Goal: Communication & Community: Answer question/provide support

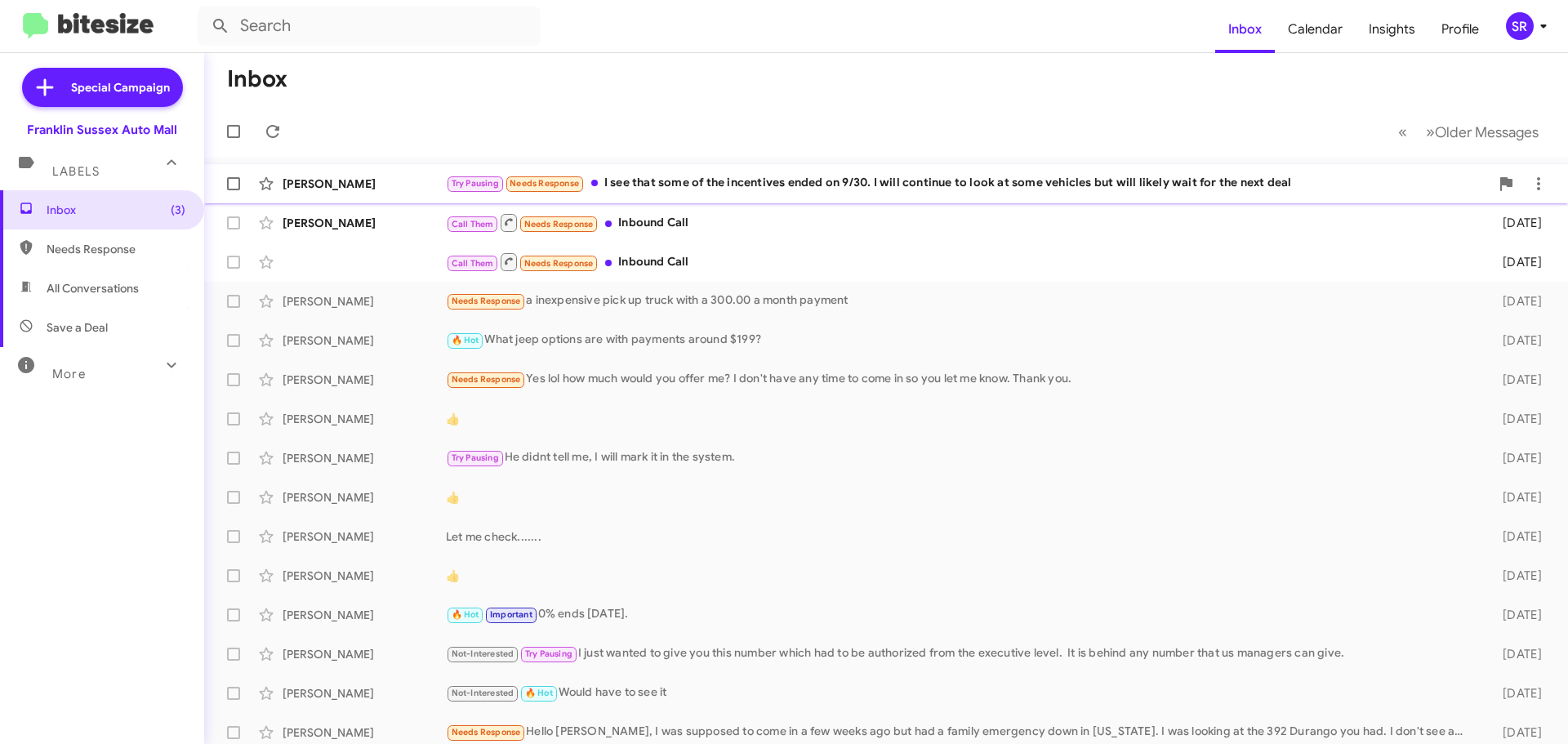
click at [991, 188] on div "Try Pausing Needs Response I see that some of the incentives ended on 9/30. I w…" at bounding box center [968, 183] width 1043 height 19
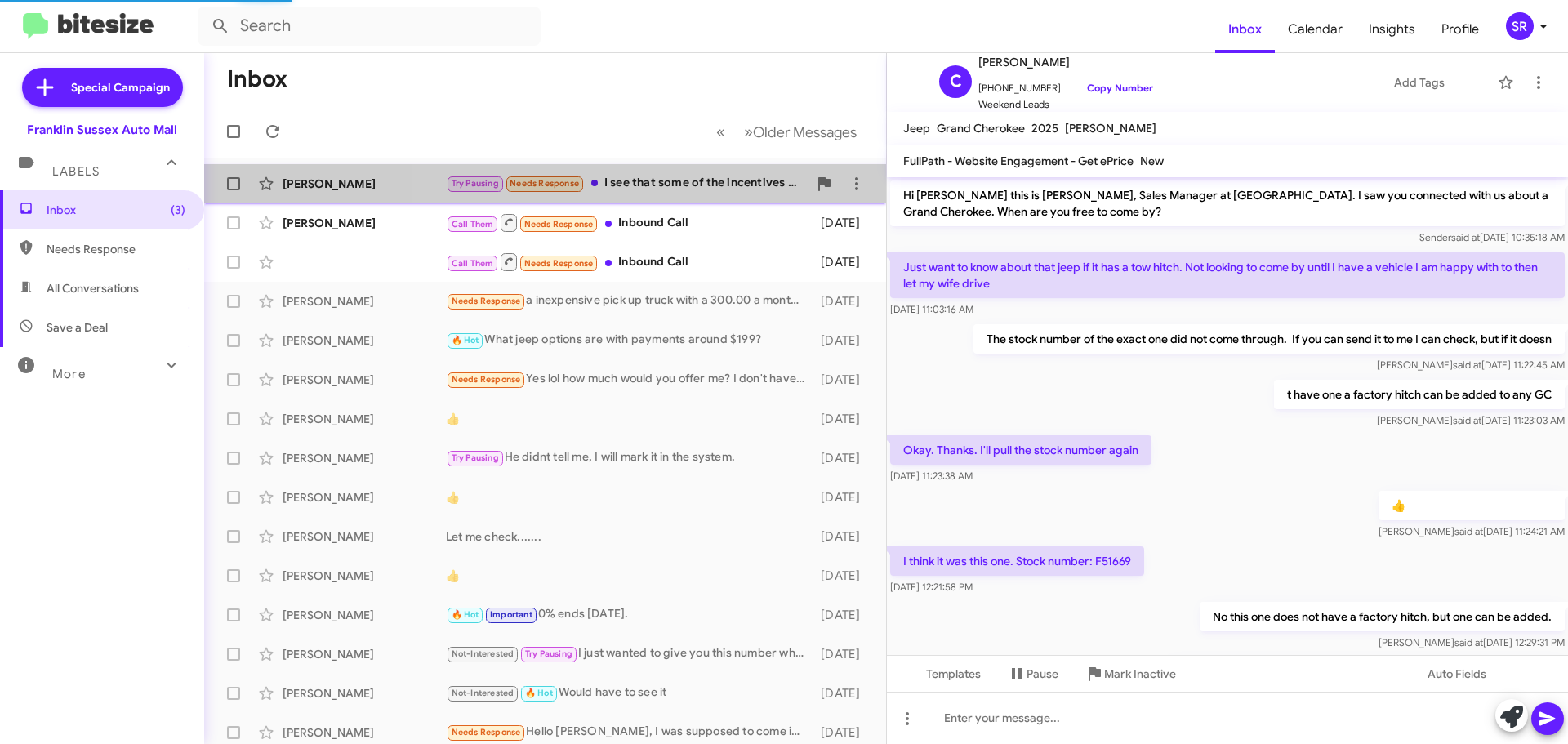
click at [687, 180] on div "Try Pausing Needs Response I see that some of the incentives ended on 9/30. I w…" at bounding box center [626, 183] width 362 height 19
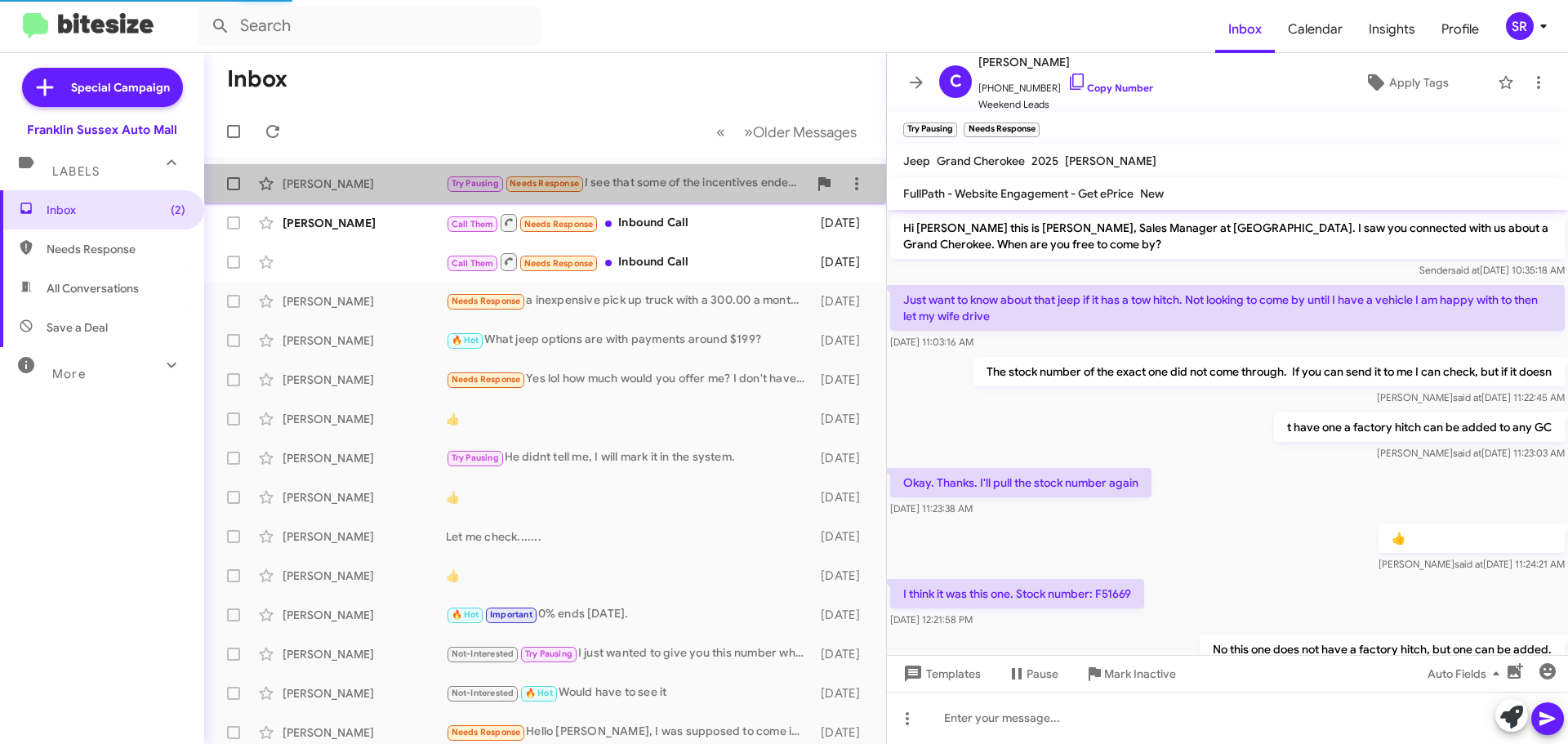
scroll to position [379, 0]
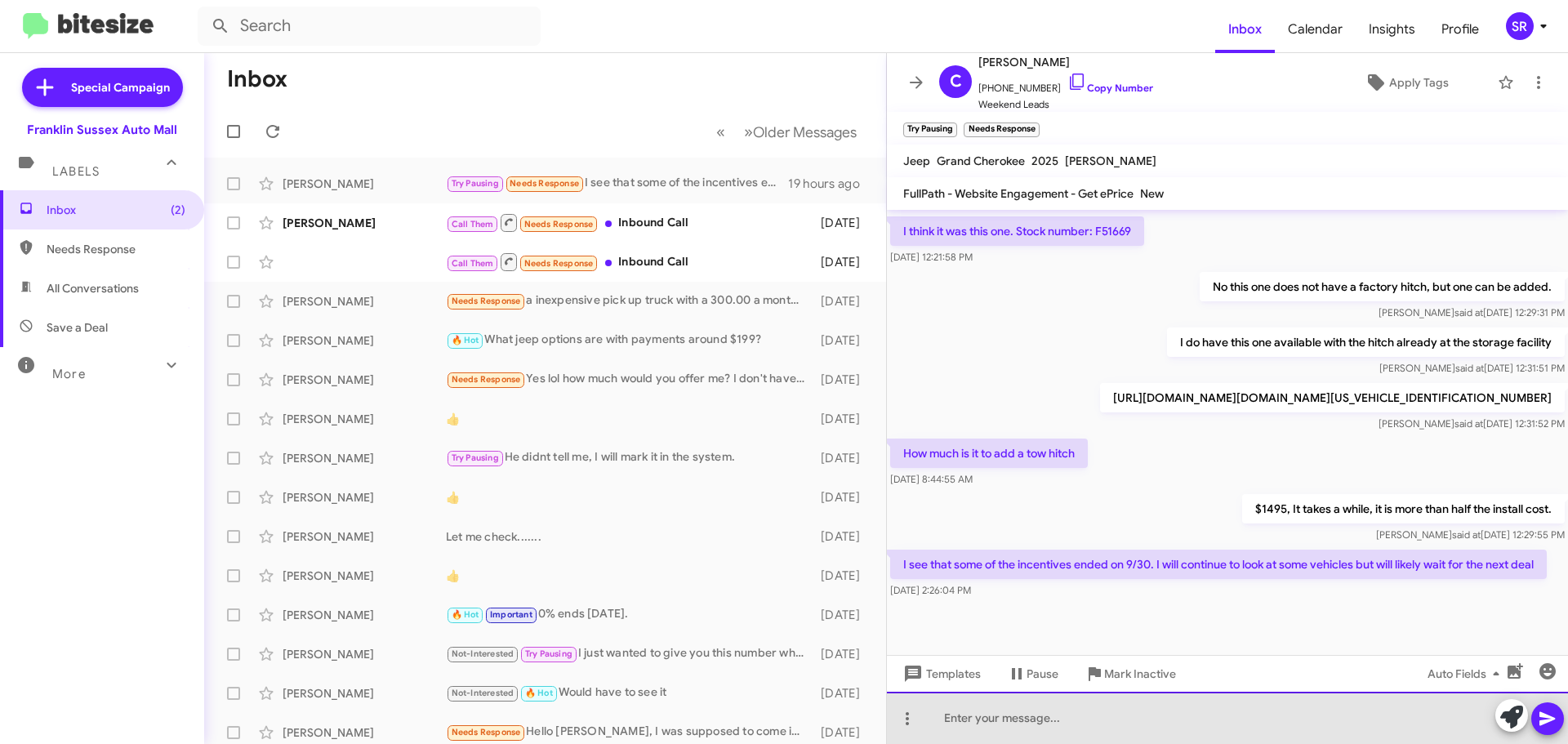
click at [1189, 707] on div at bounding box center [1228, 718] width 682 height 52
click at [1211, 720] on div "The incentives should be very similar, they still haveselect inventory on" at bounding box center [1228, 718] width 682 height 52
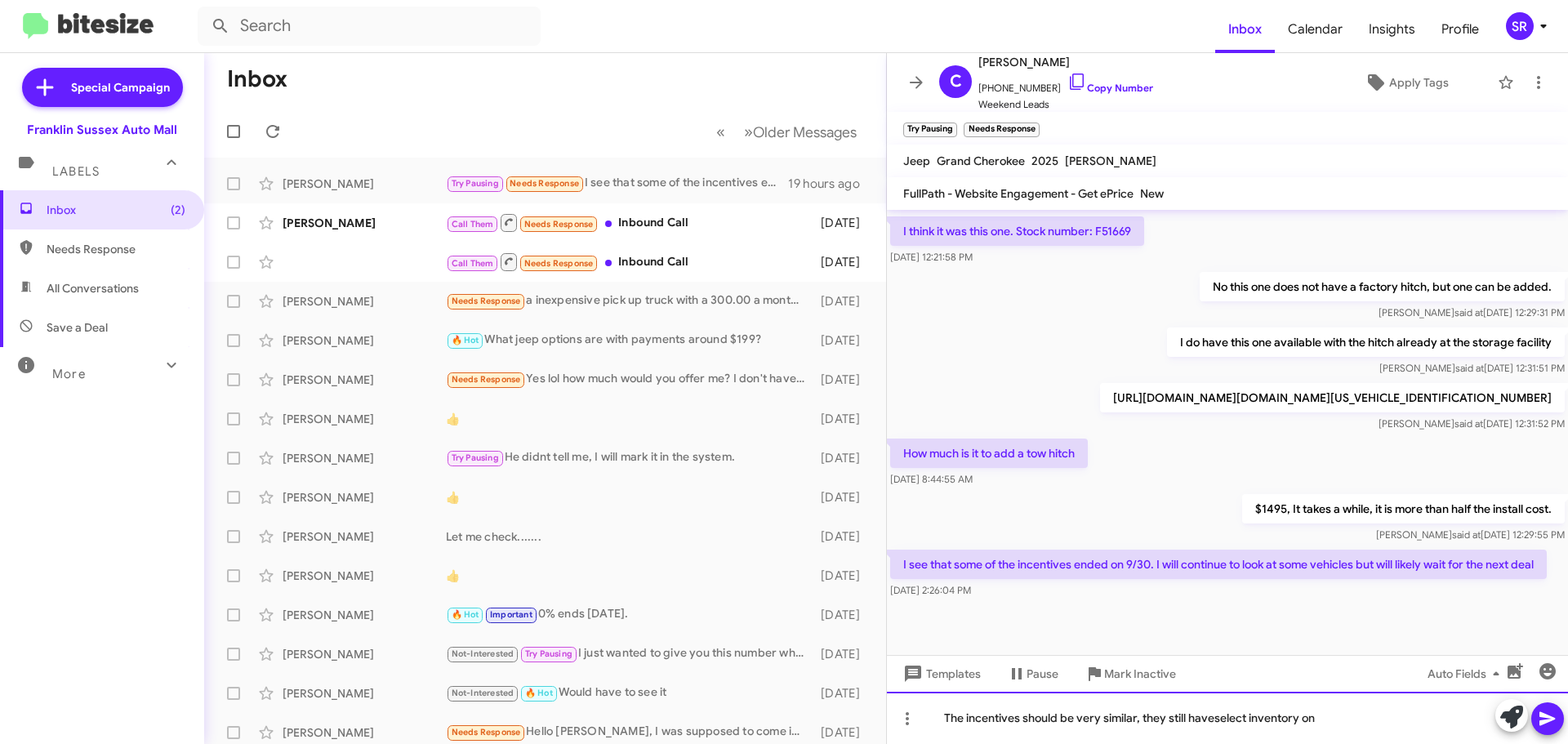
click at [1215, 713] on div "The incentives should be very similar, they still haveselect inventory on" at bounding box center [1228, 718] width 682 height 52
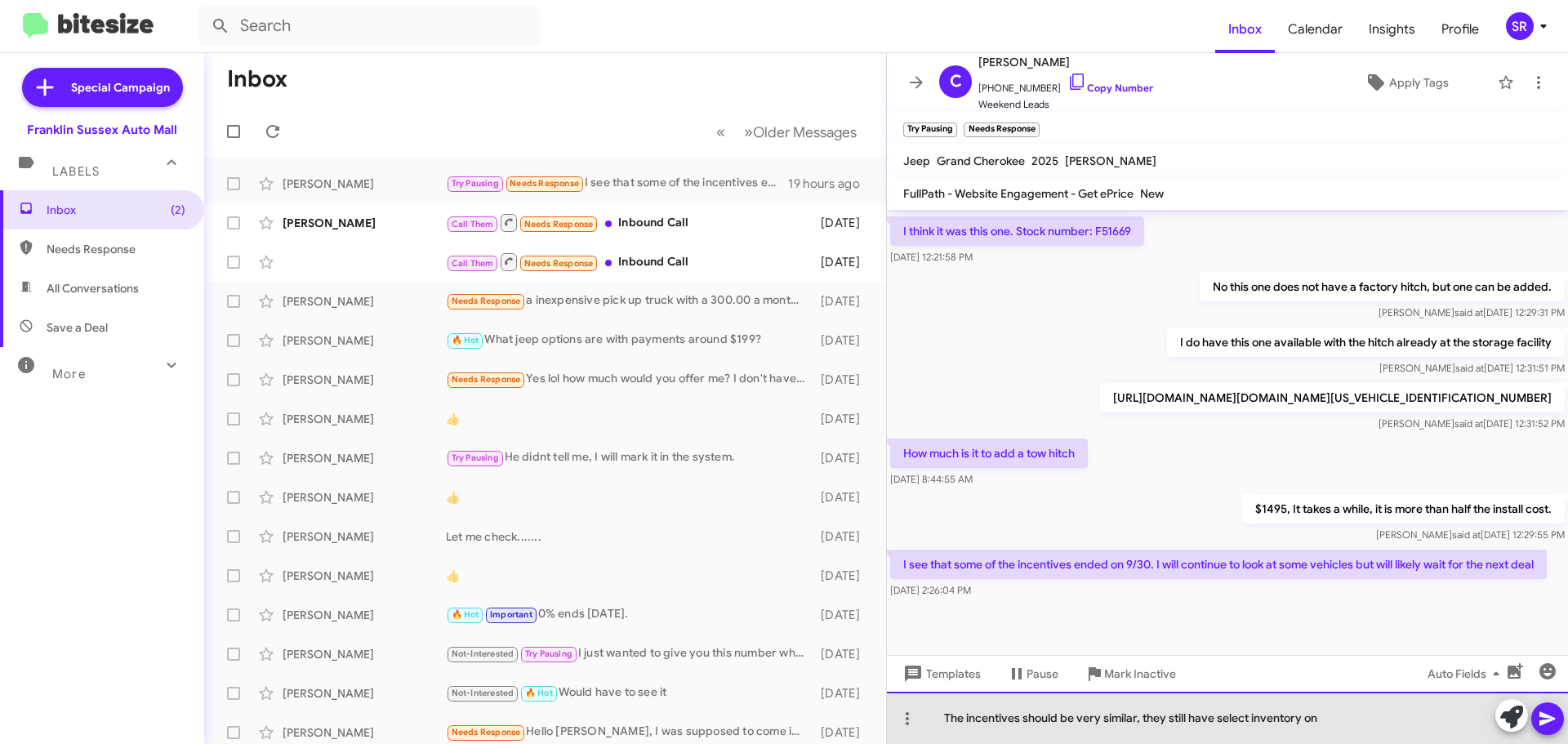
click at [1393, 723] on div "The incentives should be very similar, they still have select inventory on" at bounding box center [1228, 718] width 682 height 52
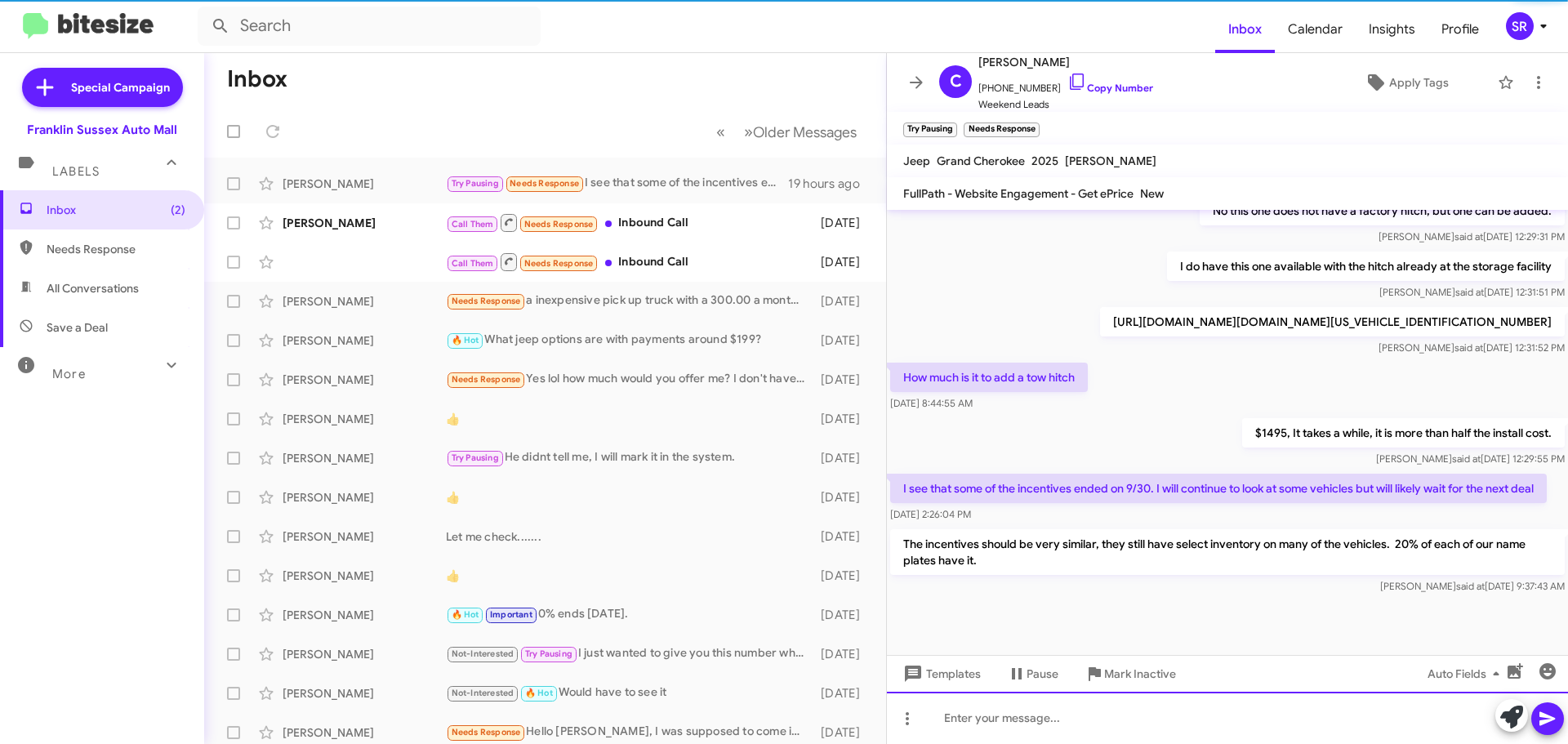
scroll to position [455, 0]
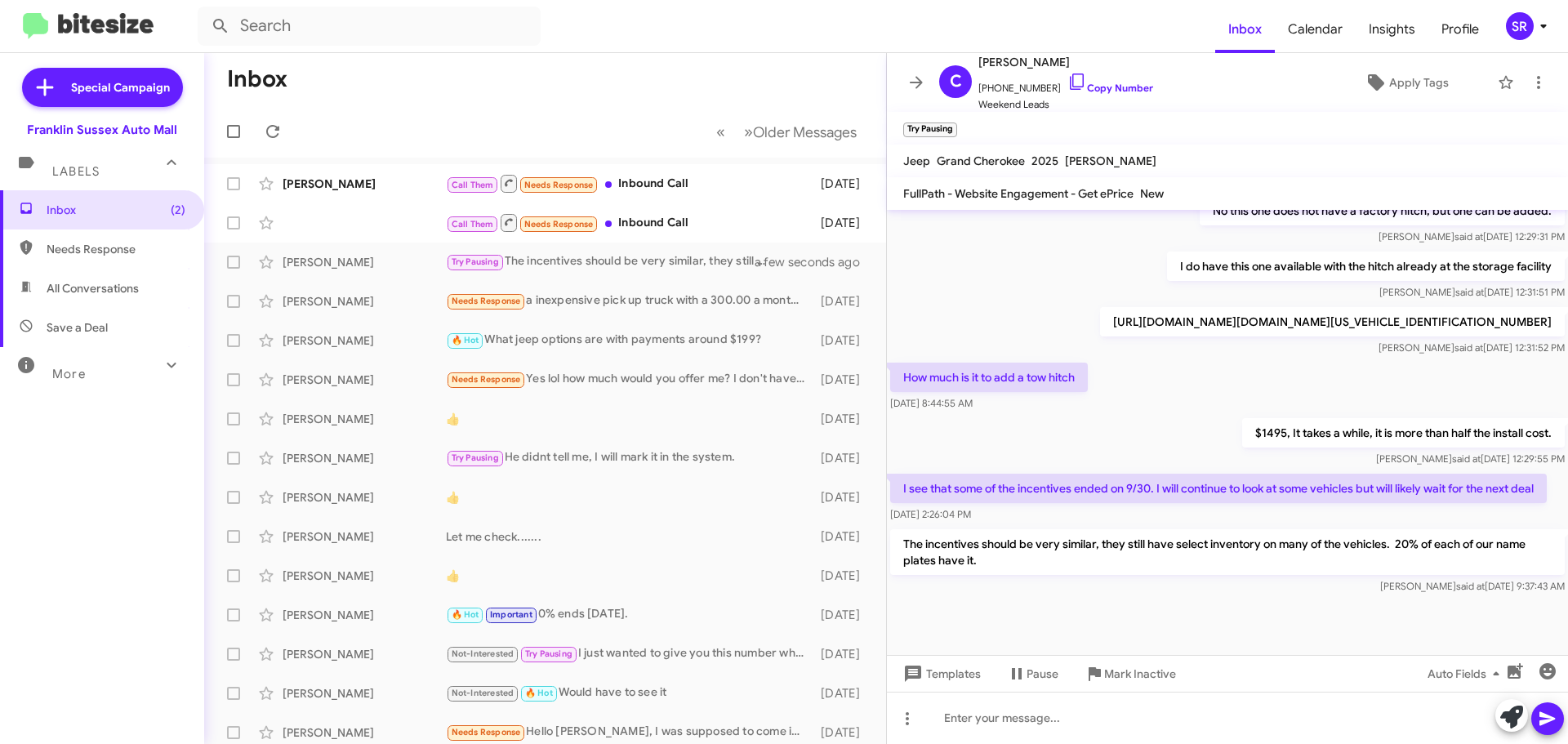
click at [146, 250] on span "Needs Response" at bounding box center [116, 249] width 138 height 16
type input "in:needs-response"
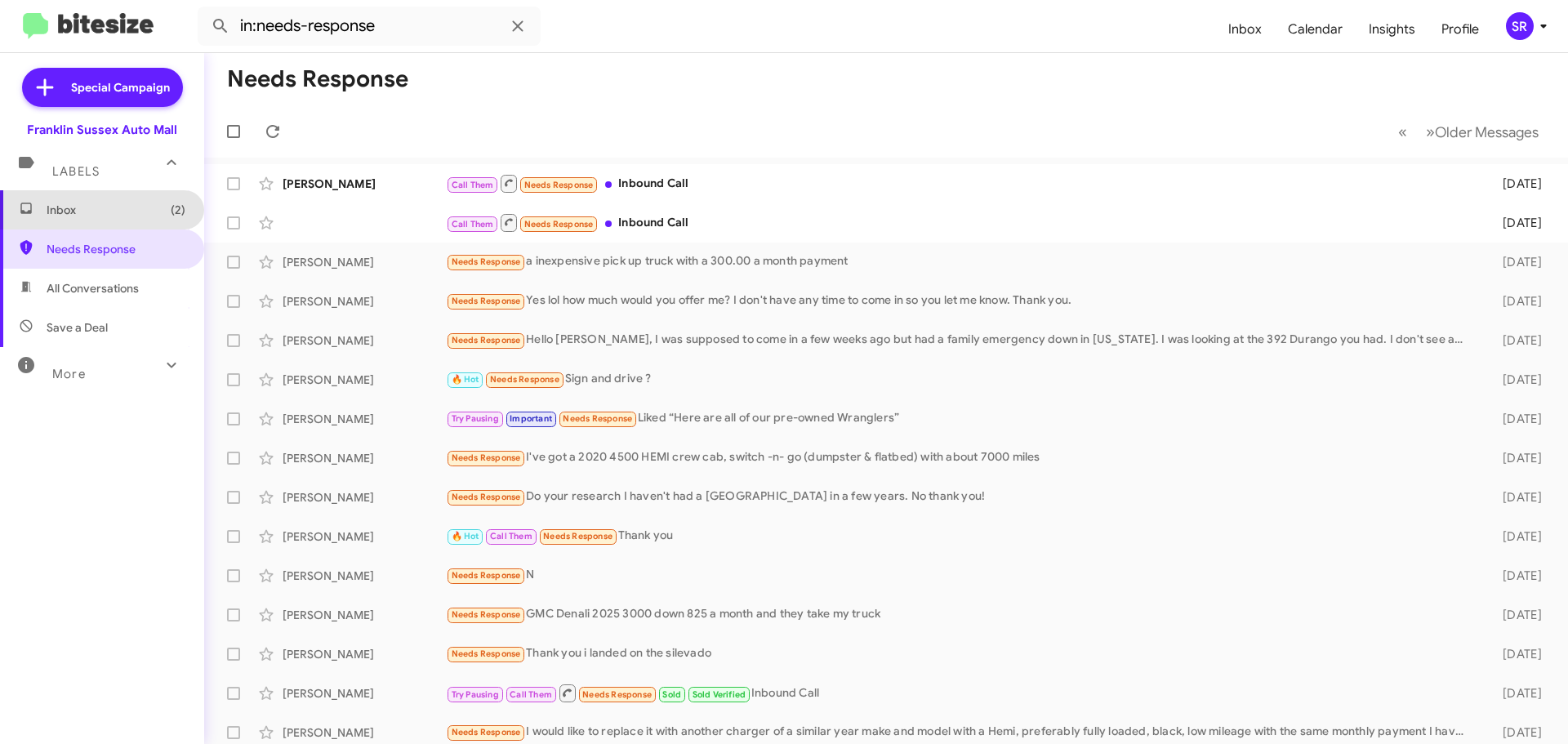
click at [109, 219] on span "Inbox (2)" at bounding box center [102, 210] width 204 height 39
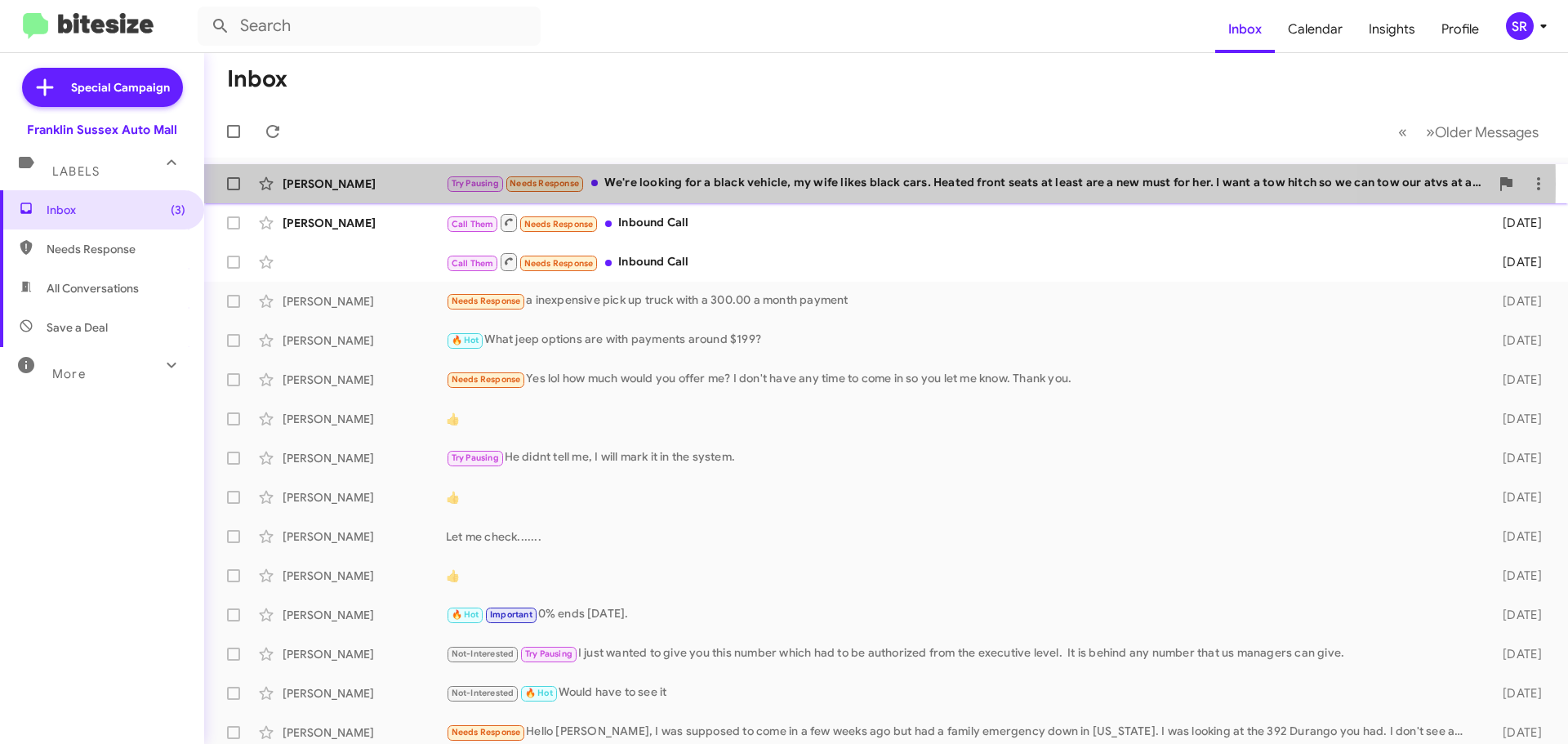
click at [834, 184] on div "Try Pausing Needs Response We're looking for a black vehicle, my wife likes bla…" at bounding box center [968, 183] width 1043 height 19
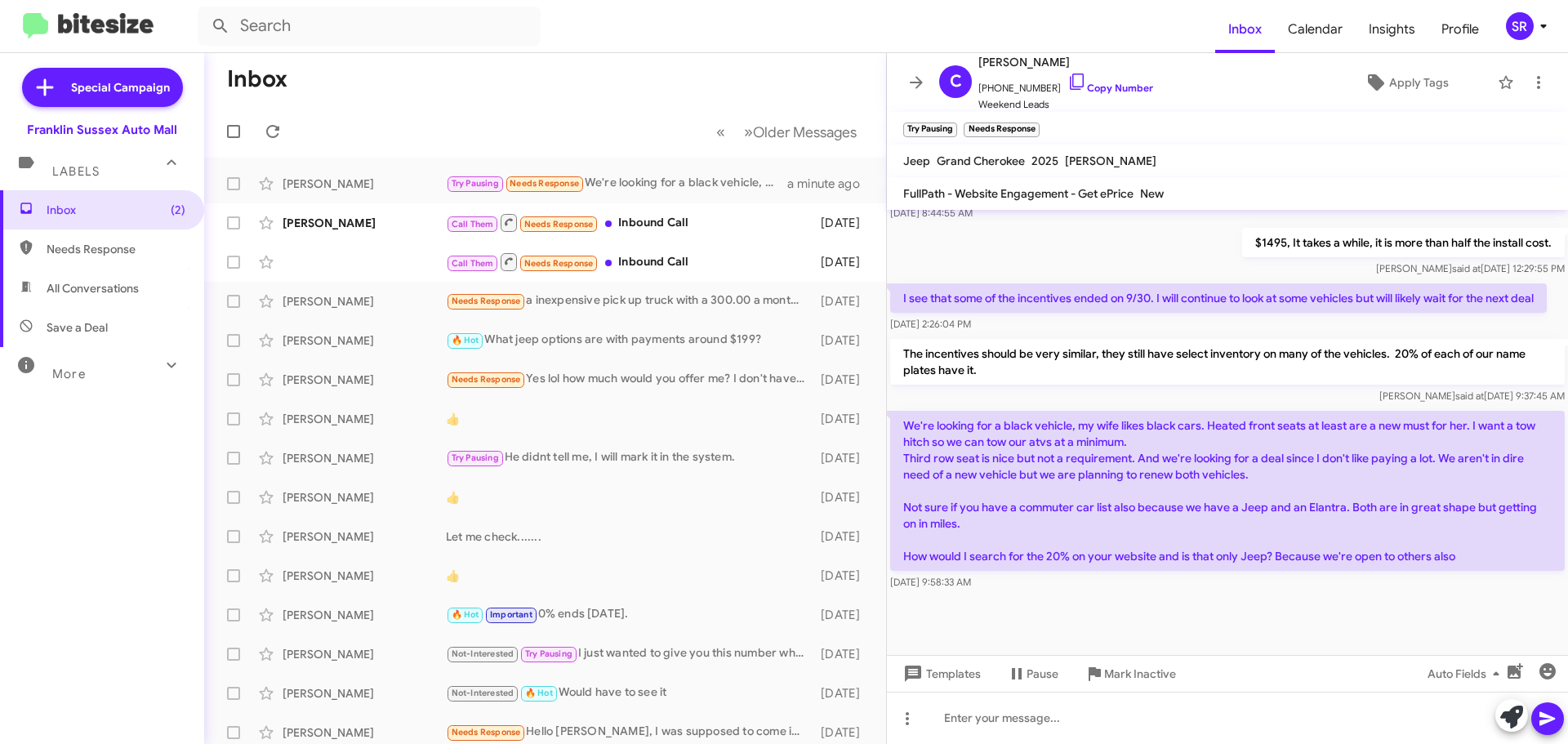
scroll to position [645, 0]
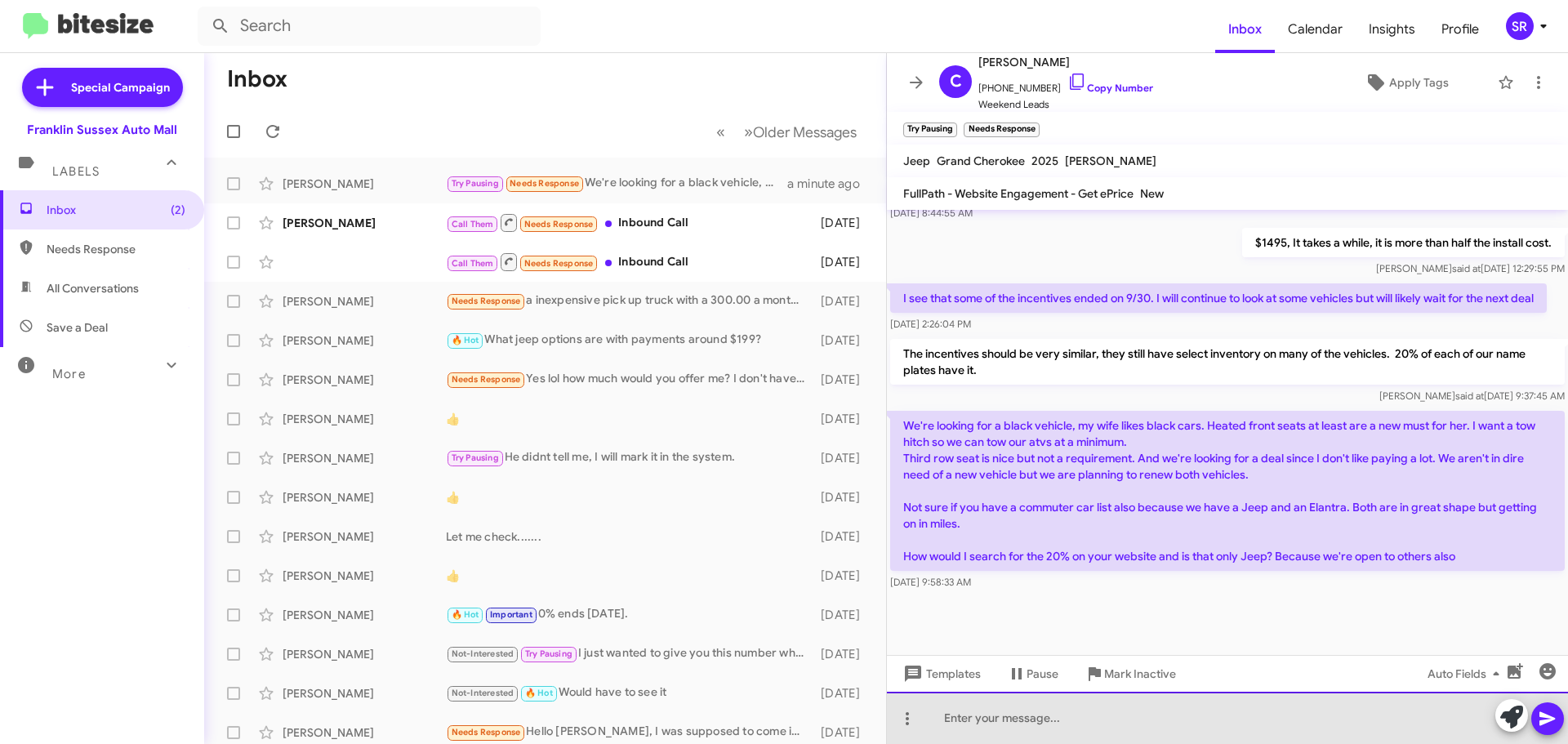
click at [1063, 720] on div at bounding box center [1228, 718] width 682 height 52
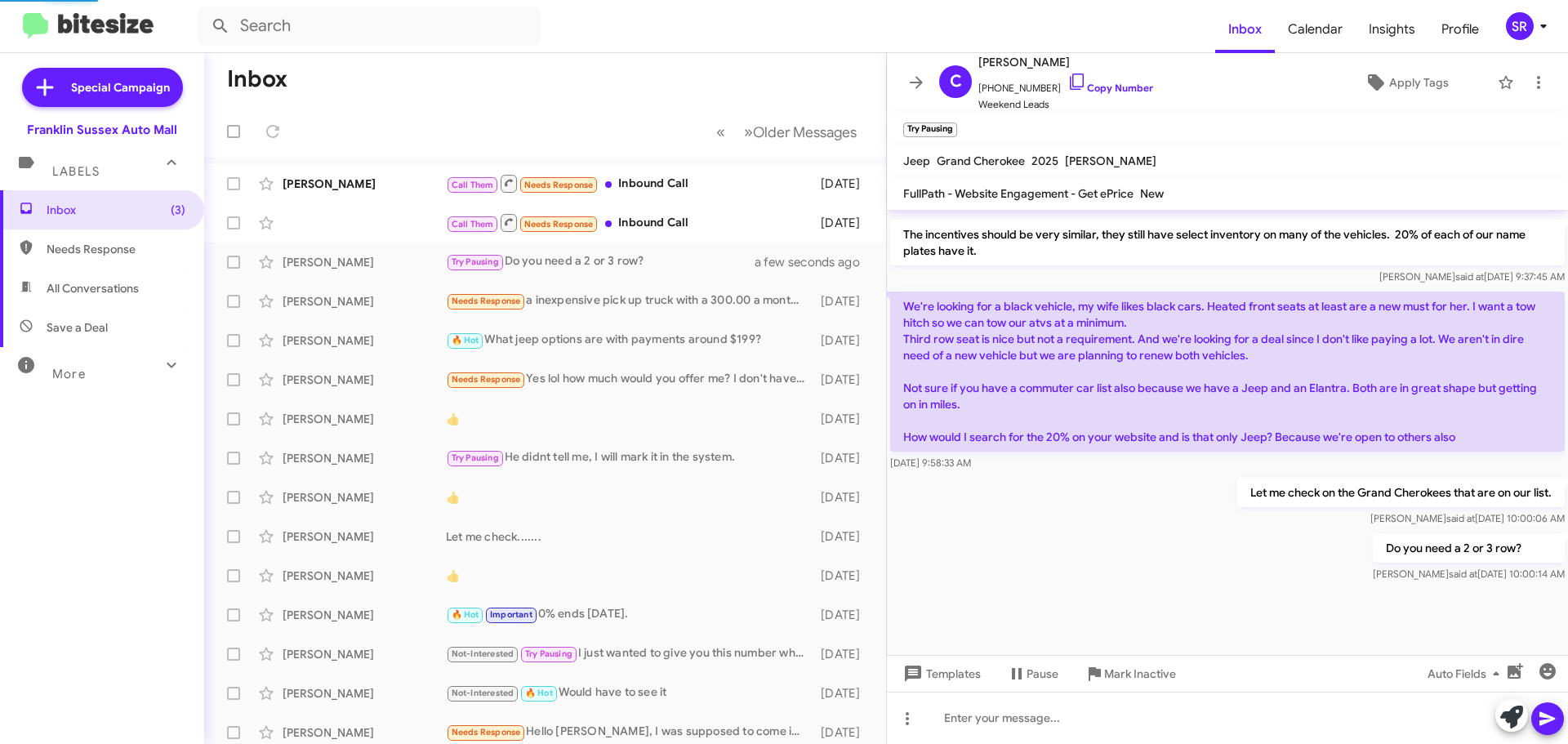
scroll to position [0, 0]
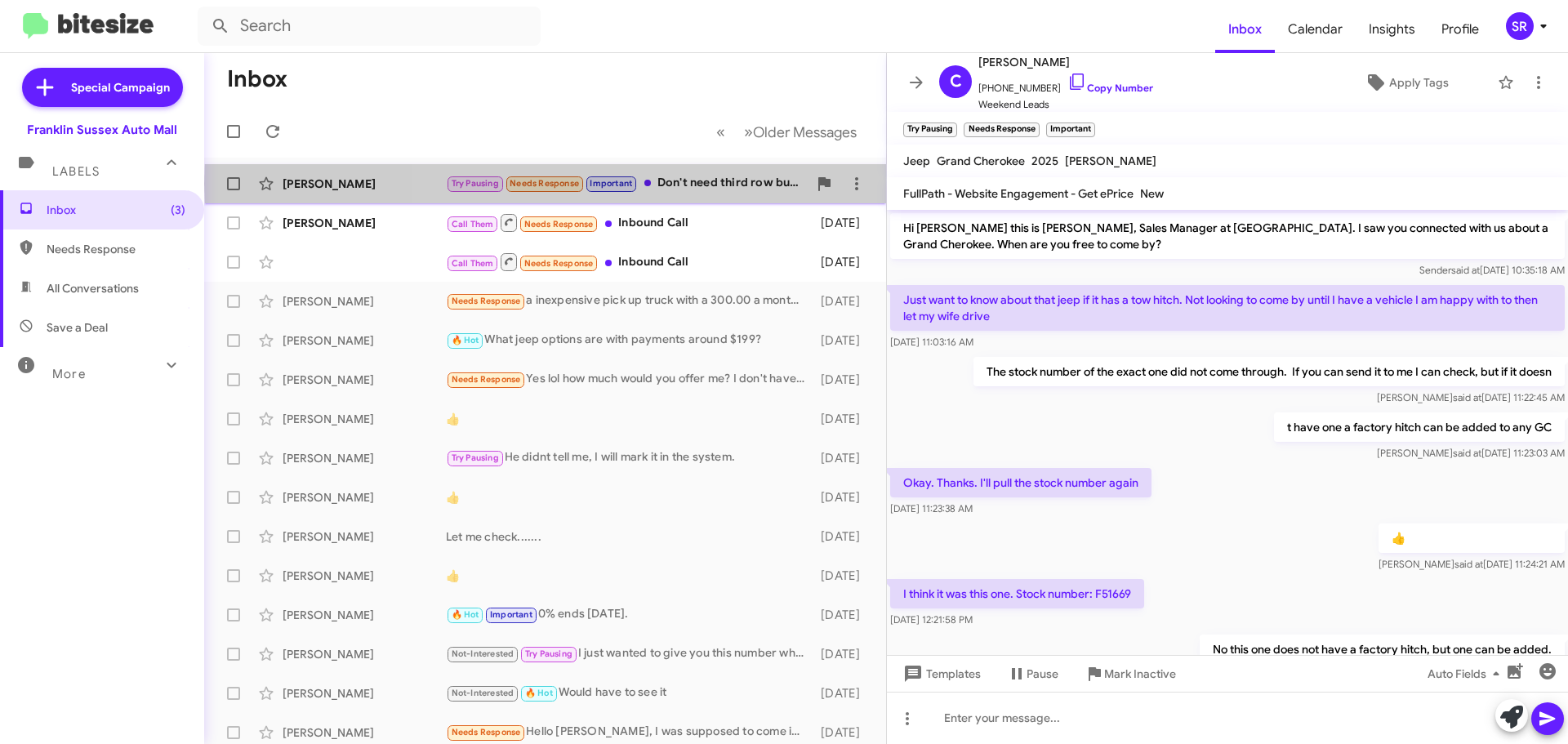
click at [686, 184] on div "Try Pausing Needs Response Important Don't need third row but it would be nice" at bounding box center [626, 183] width 362 height 19
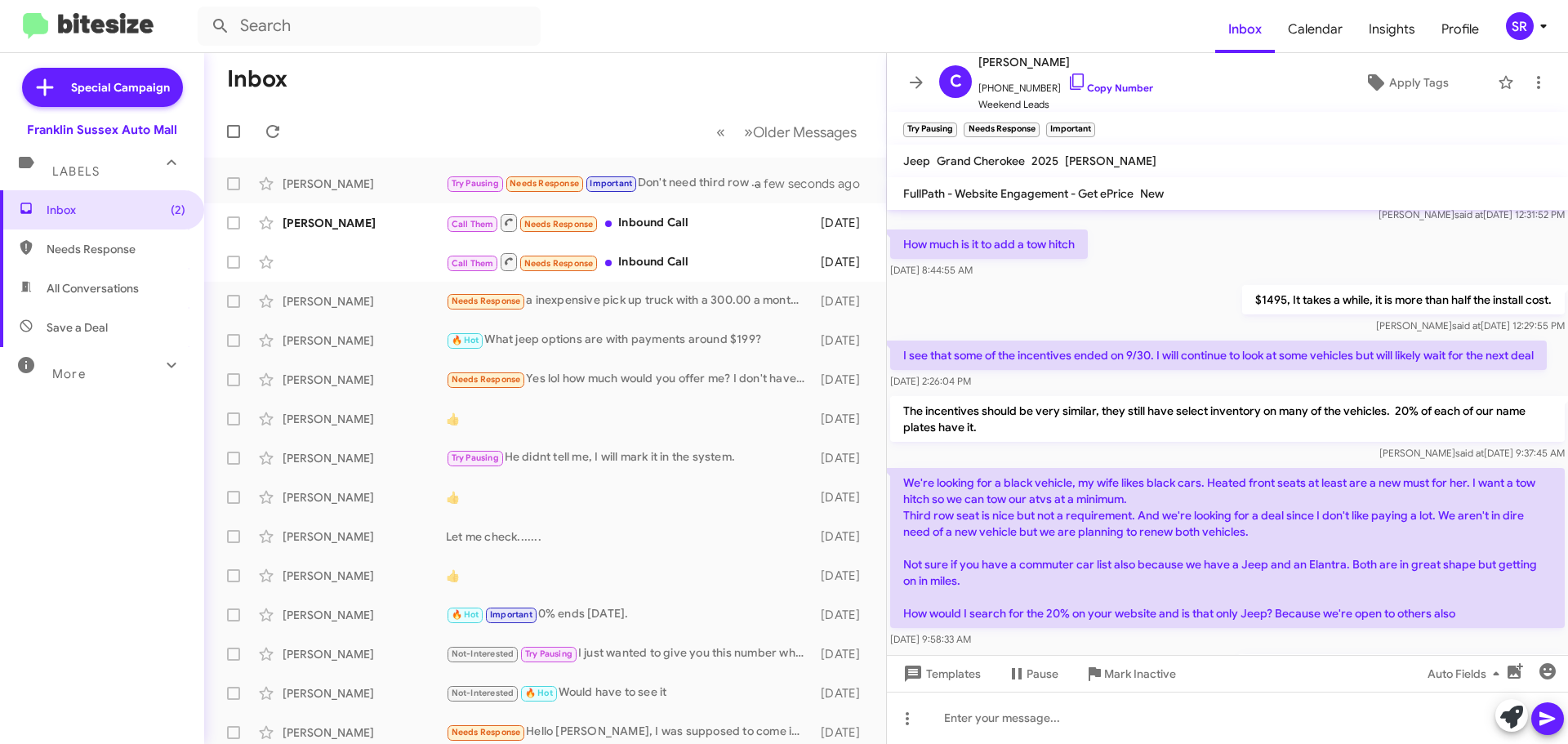
scroll to position [823, 0]
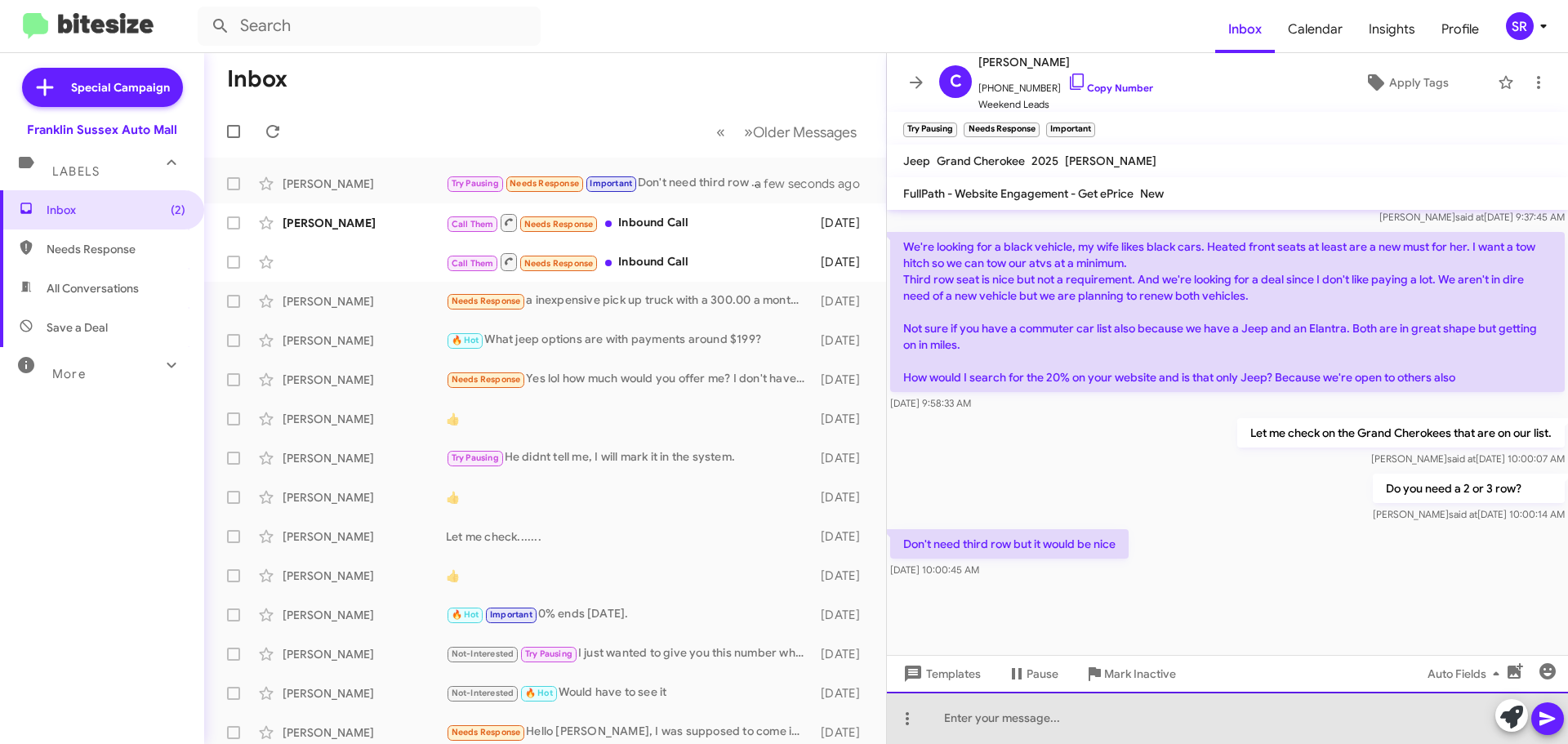
click at [1063, 708] on div at bounding box center [1228, 718] width 682 height 52
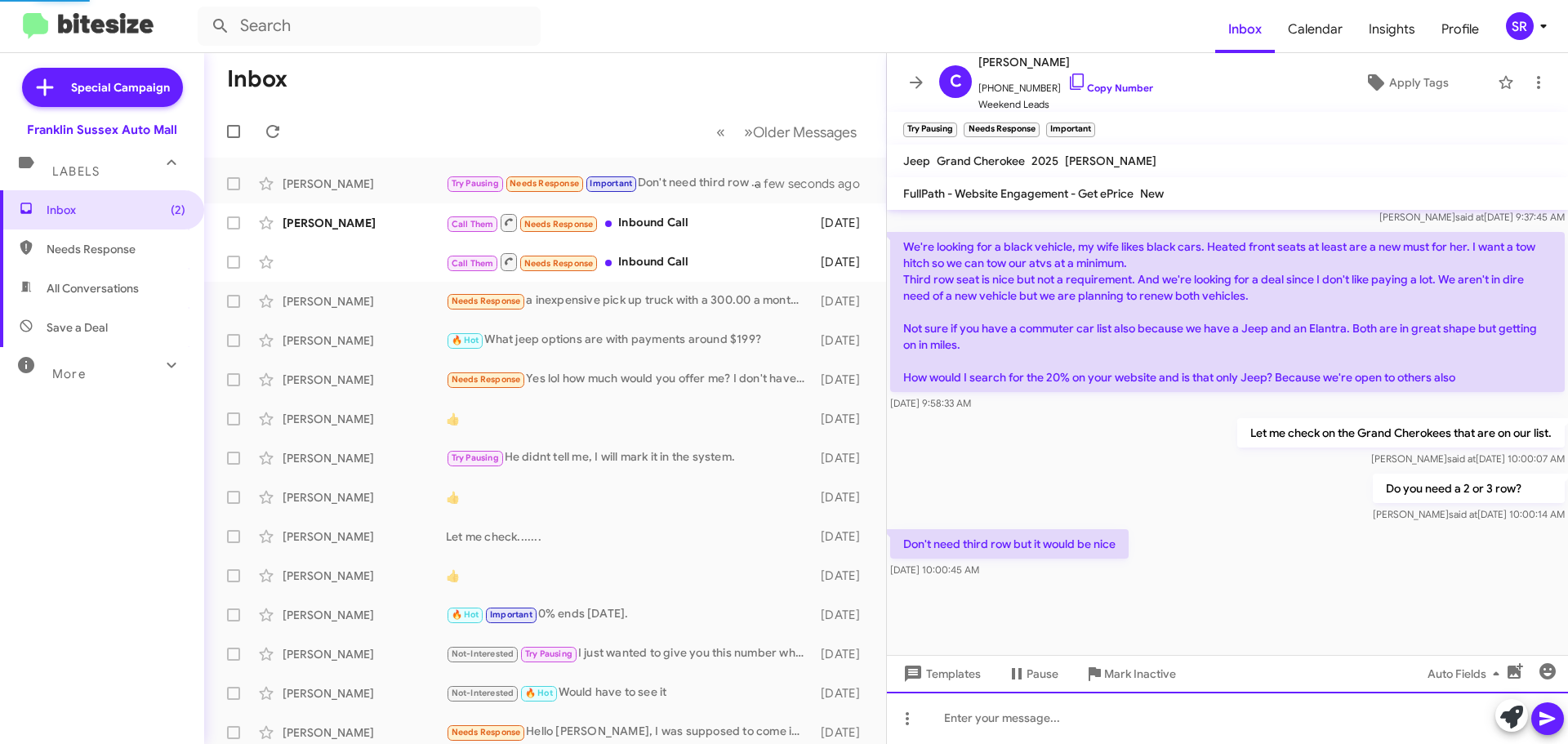
scroll to position [0, 0]
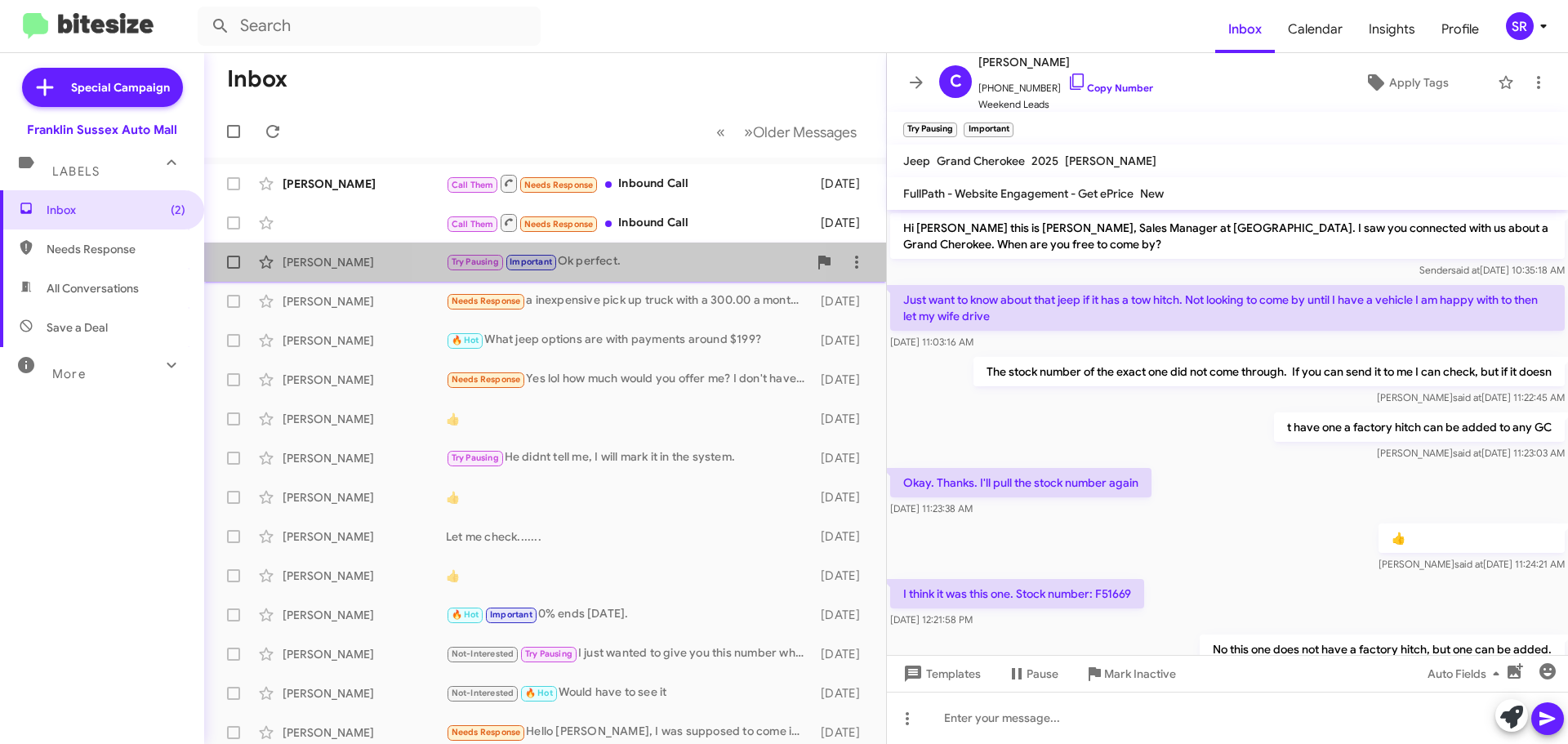
click at [636, 264] on div "Try Pausing Important Ok perfect." at bounding box center [626, 262] width 362 height 19
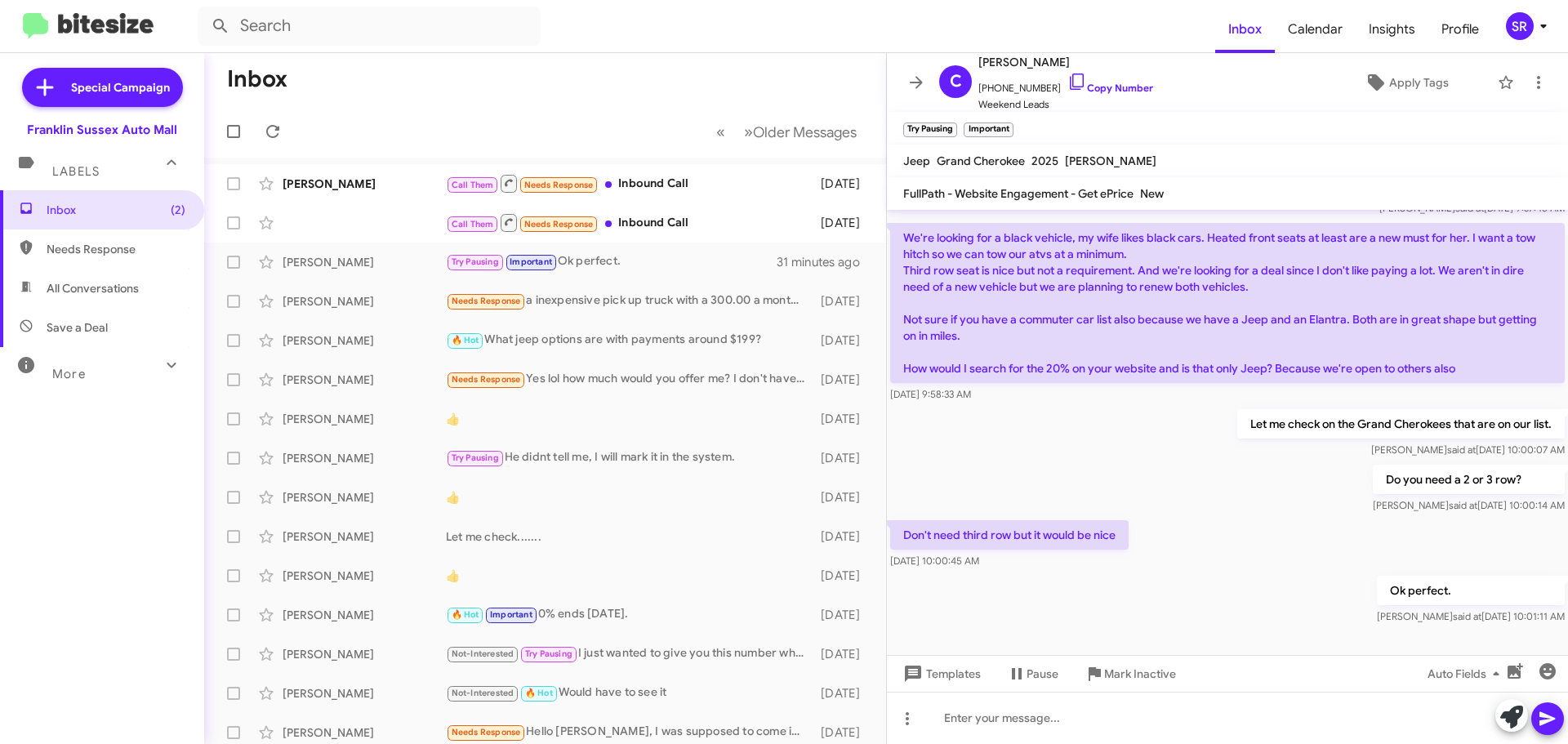
scroll to position [883, 0]
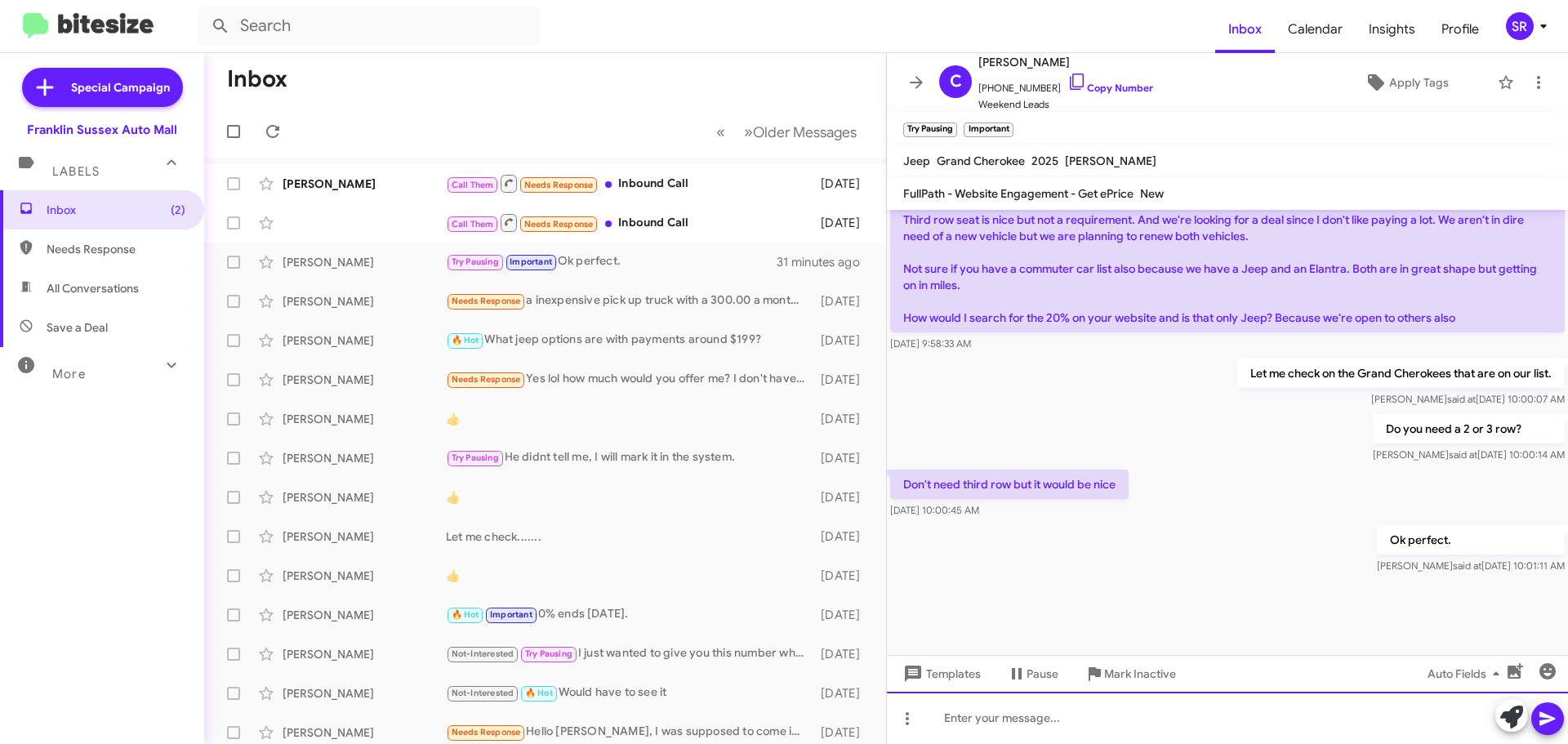
click at [1039, 713] on div at bounding box center [1228, 718] width 682 height 52
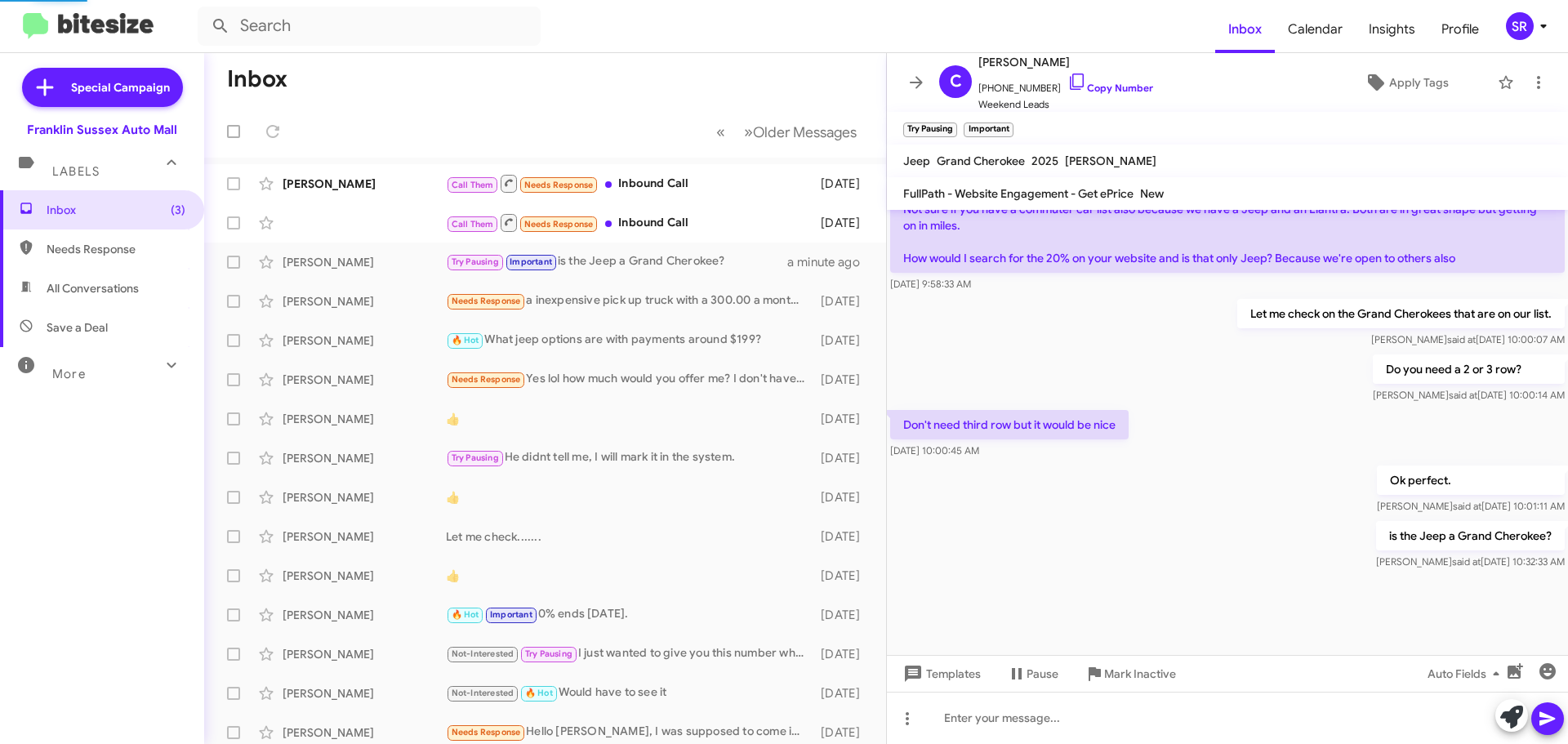
scroll to position [926, 0]
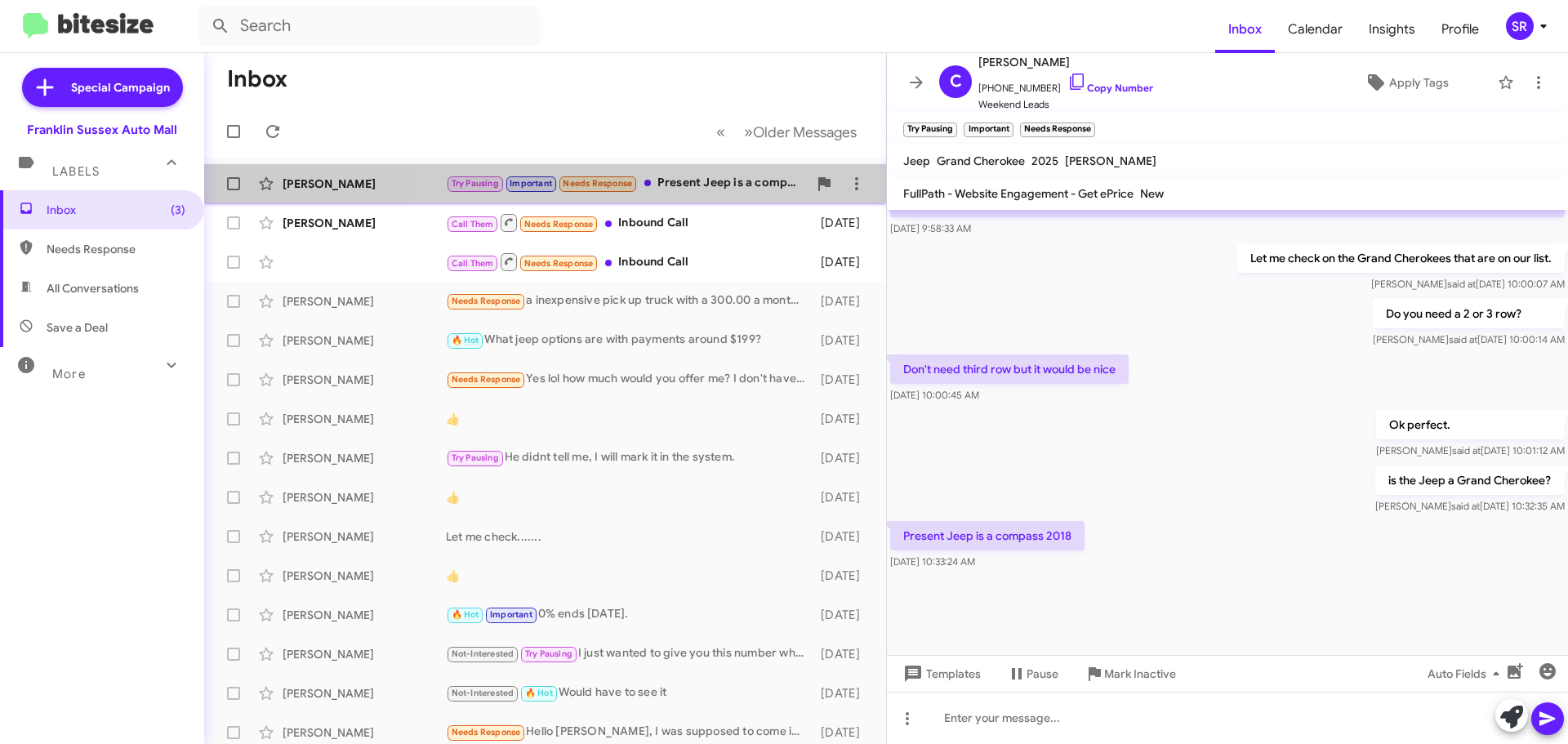
click at [712, 175] on div "Try Pausing Important Needs Response Present Jeep is a compass 2018" at bounding box center [626, 183] width 362 height 19
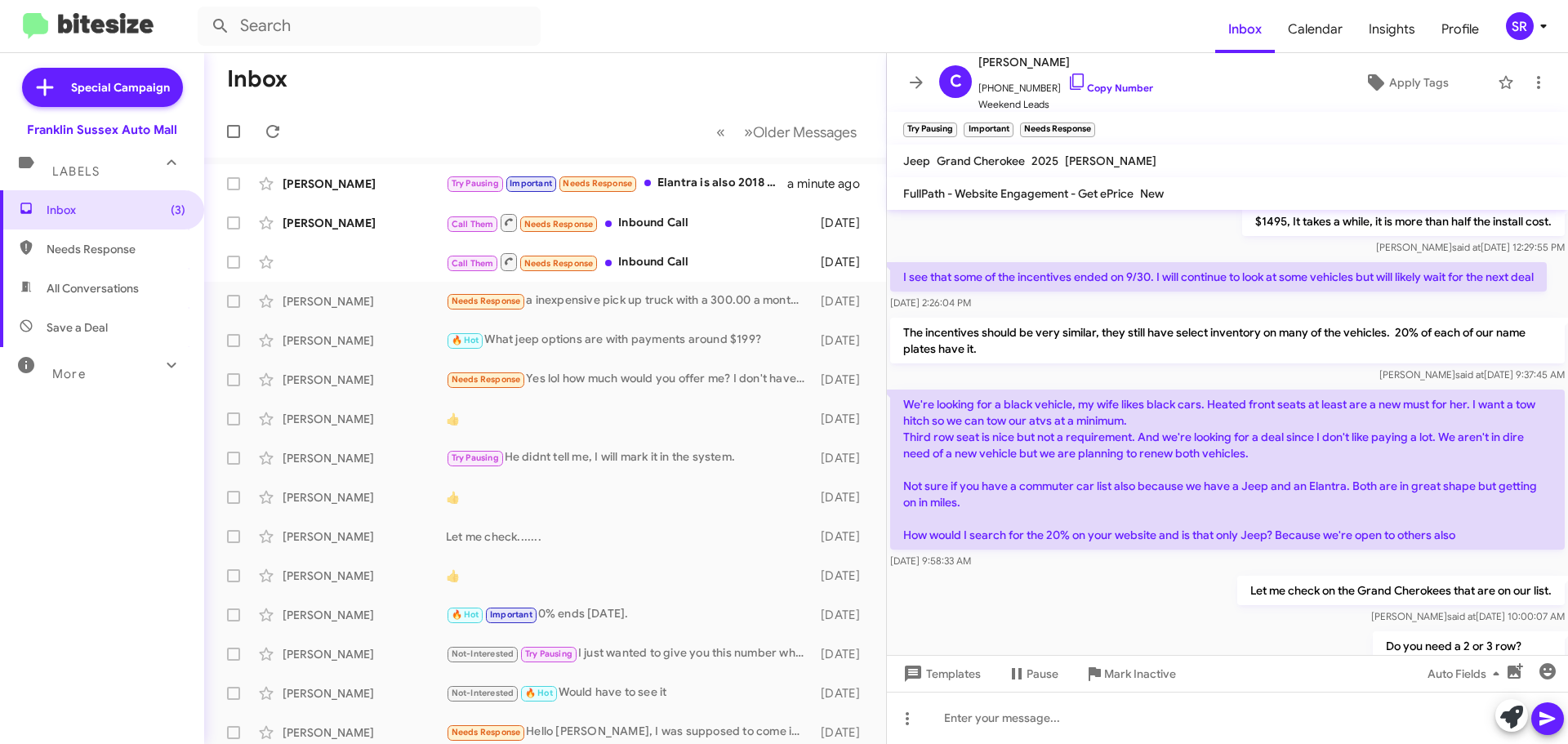
scroll to position [502, 0]
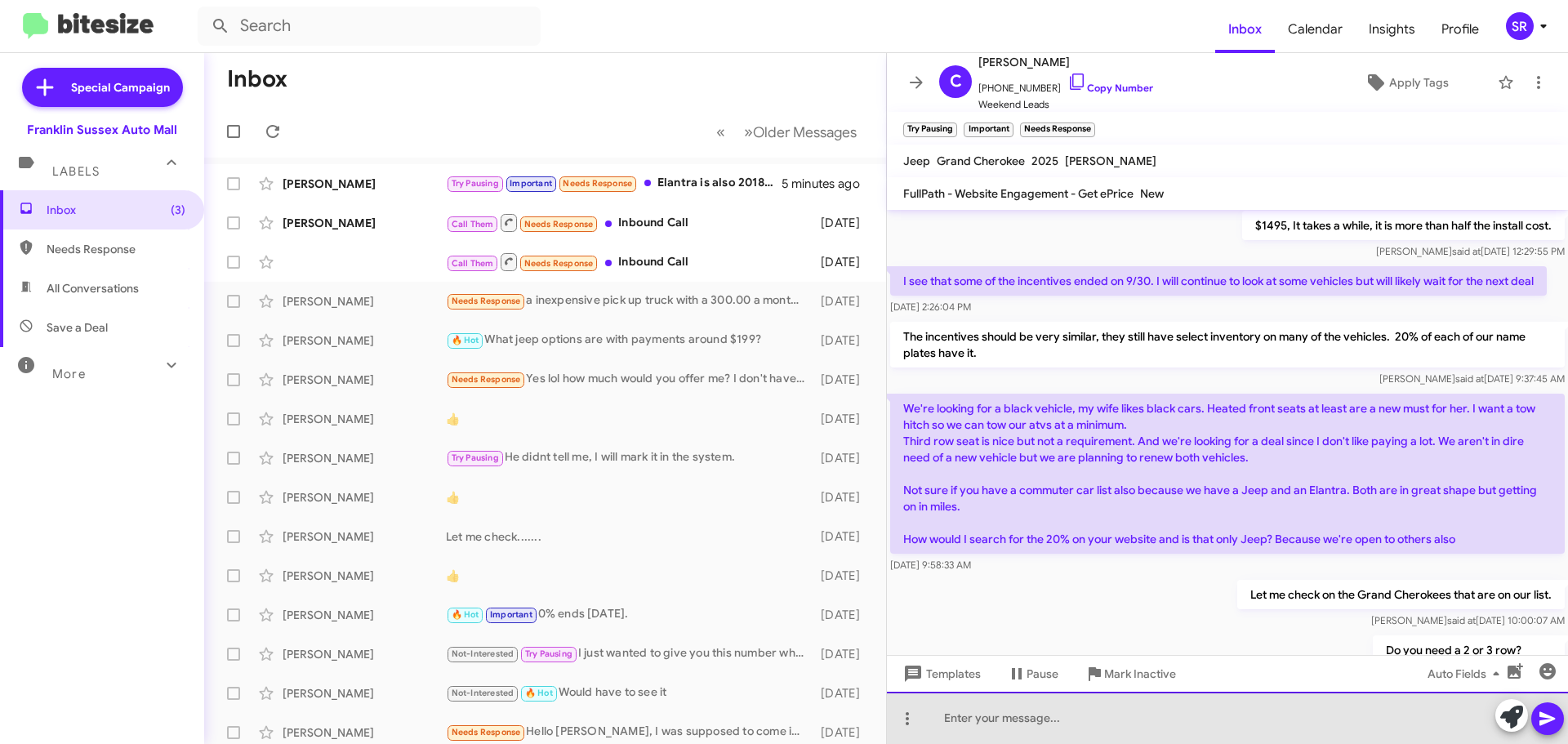
click at [985, 713] on div at bounding box center [1228, 718] width 682 height 52
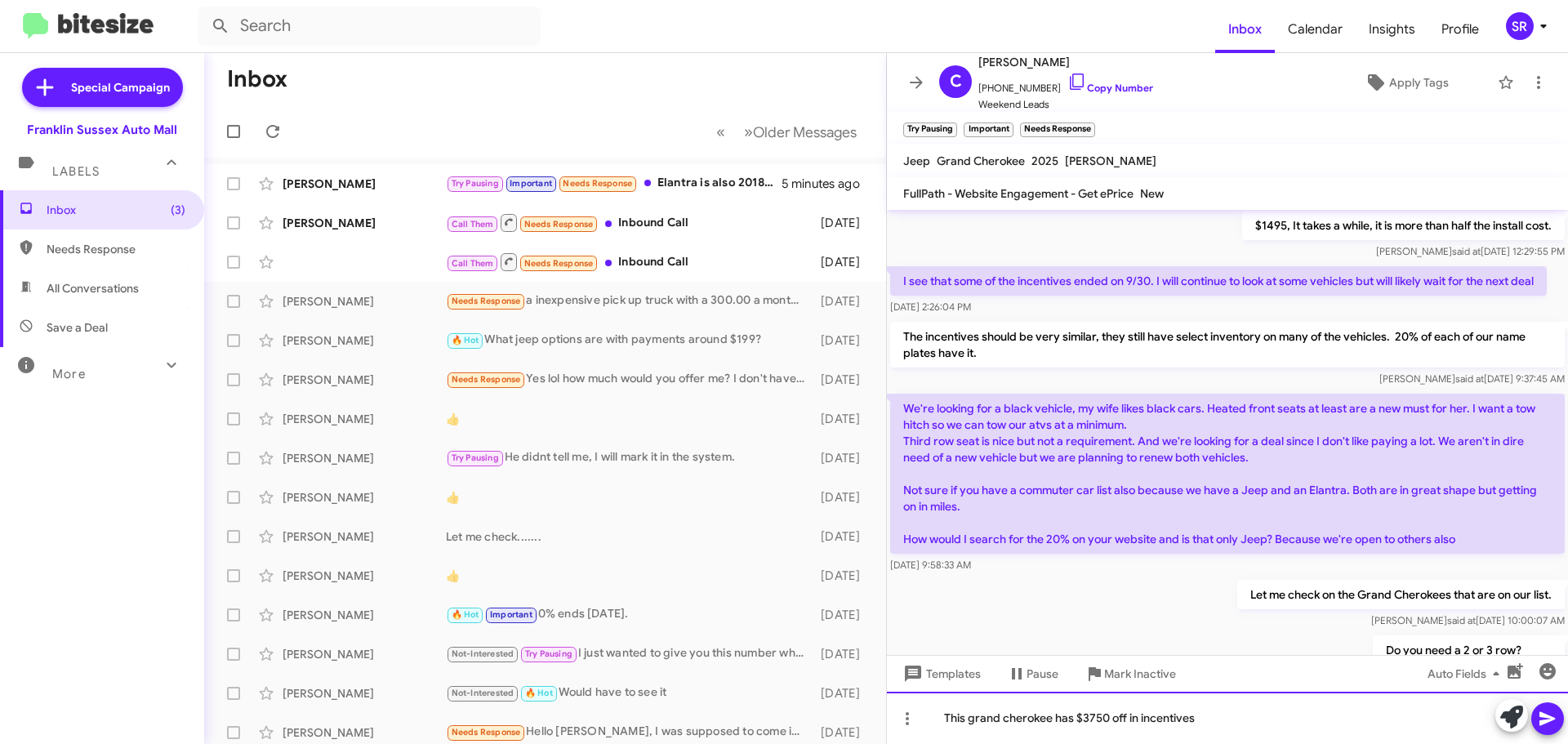
click at [973, 717] on div "This grand cherokee has $3750 off in incentives" at bounding box center [1228, 718] width 682 height 52
click at [1012, 716] on div "This Grand cherokee has $3750 off in incentives" at bounding box center [1228, 718] width 682 height 52
click at [1249, 715] on div "This Grand Cherokee has $3750 off in incentives" at bounding box center [1228, 718] width 682 height 52
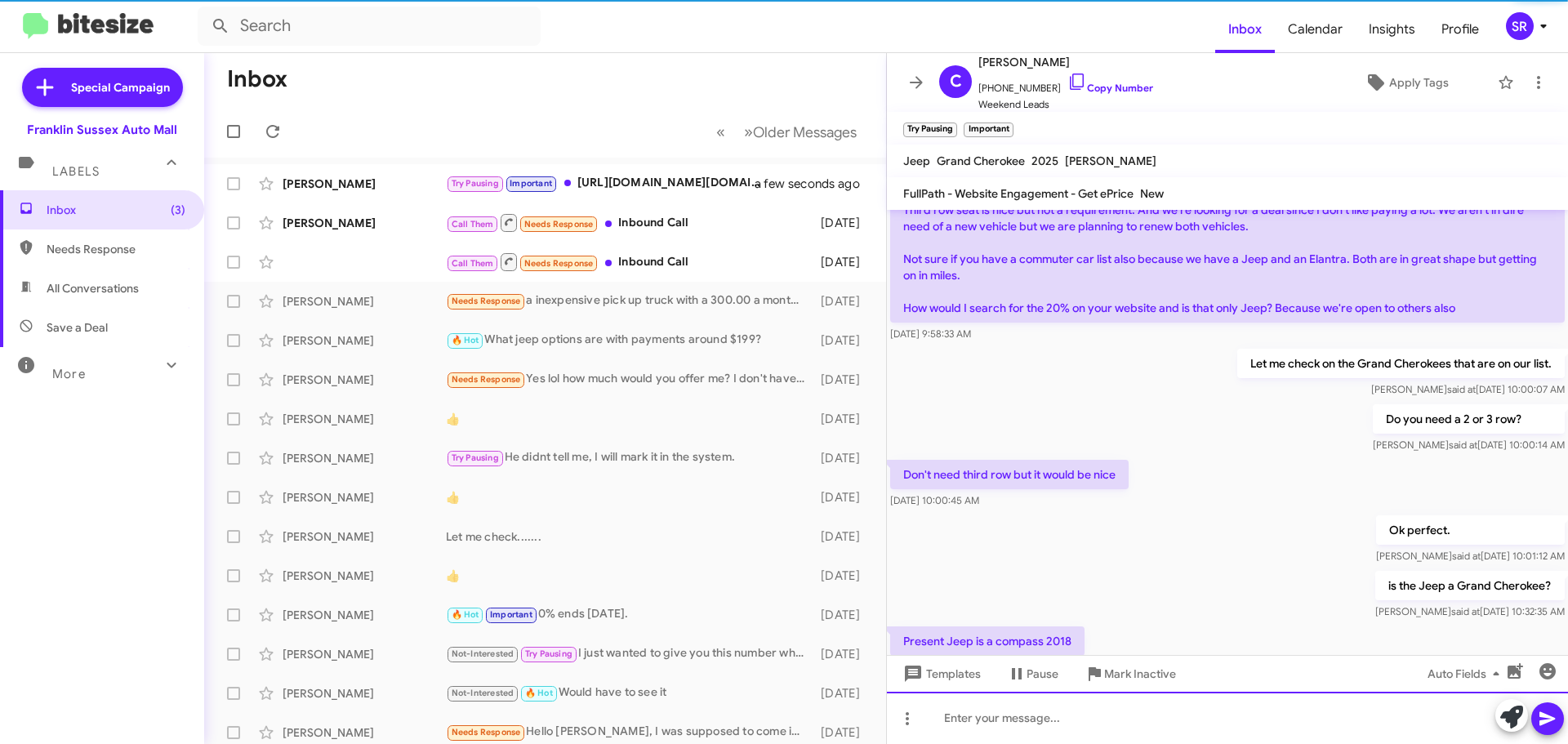
scroll to position [1241, 0]
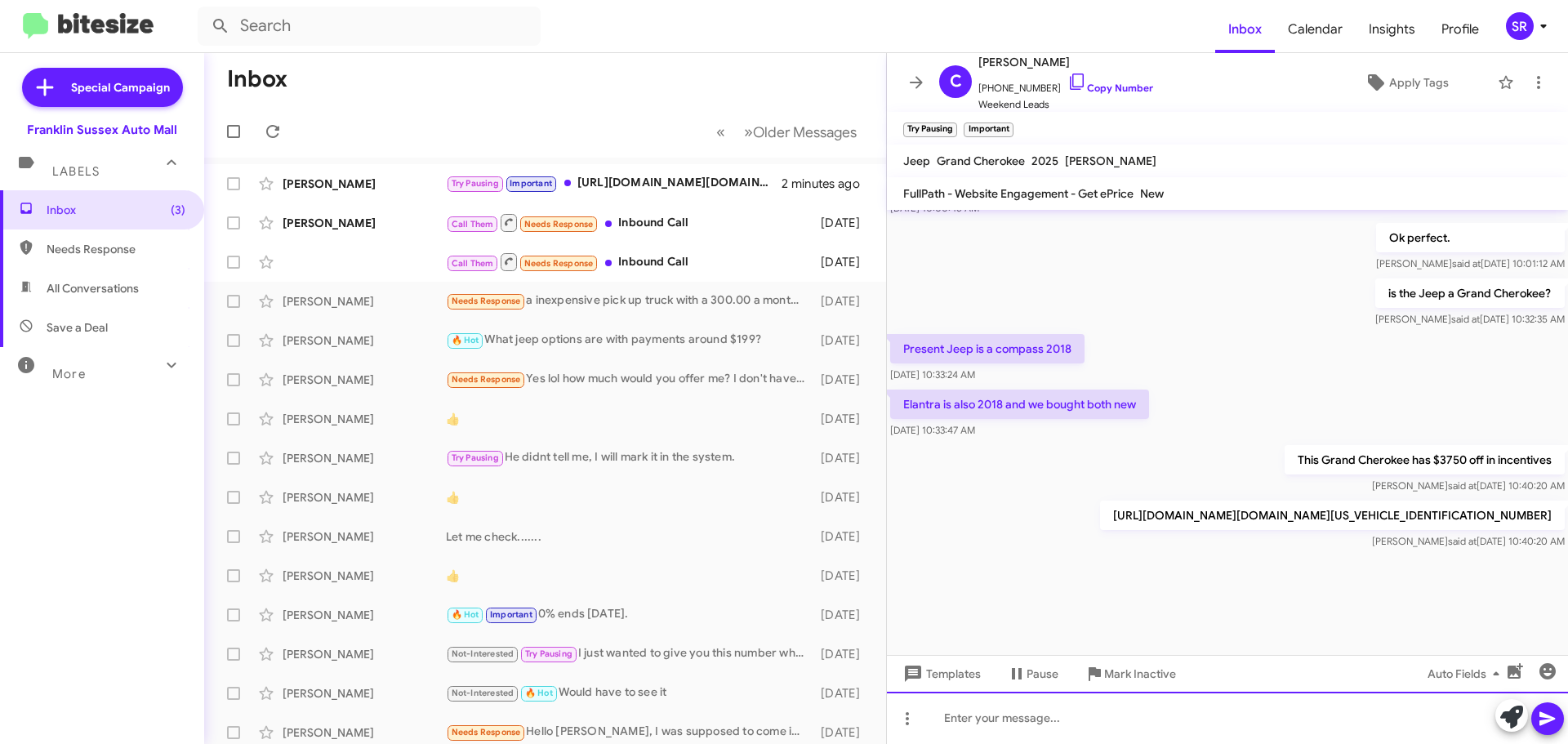
click at [982, 701] on div at bounding box center [1228, 718] width 682 height 52
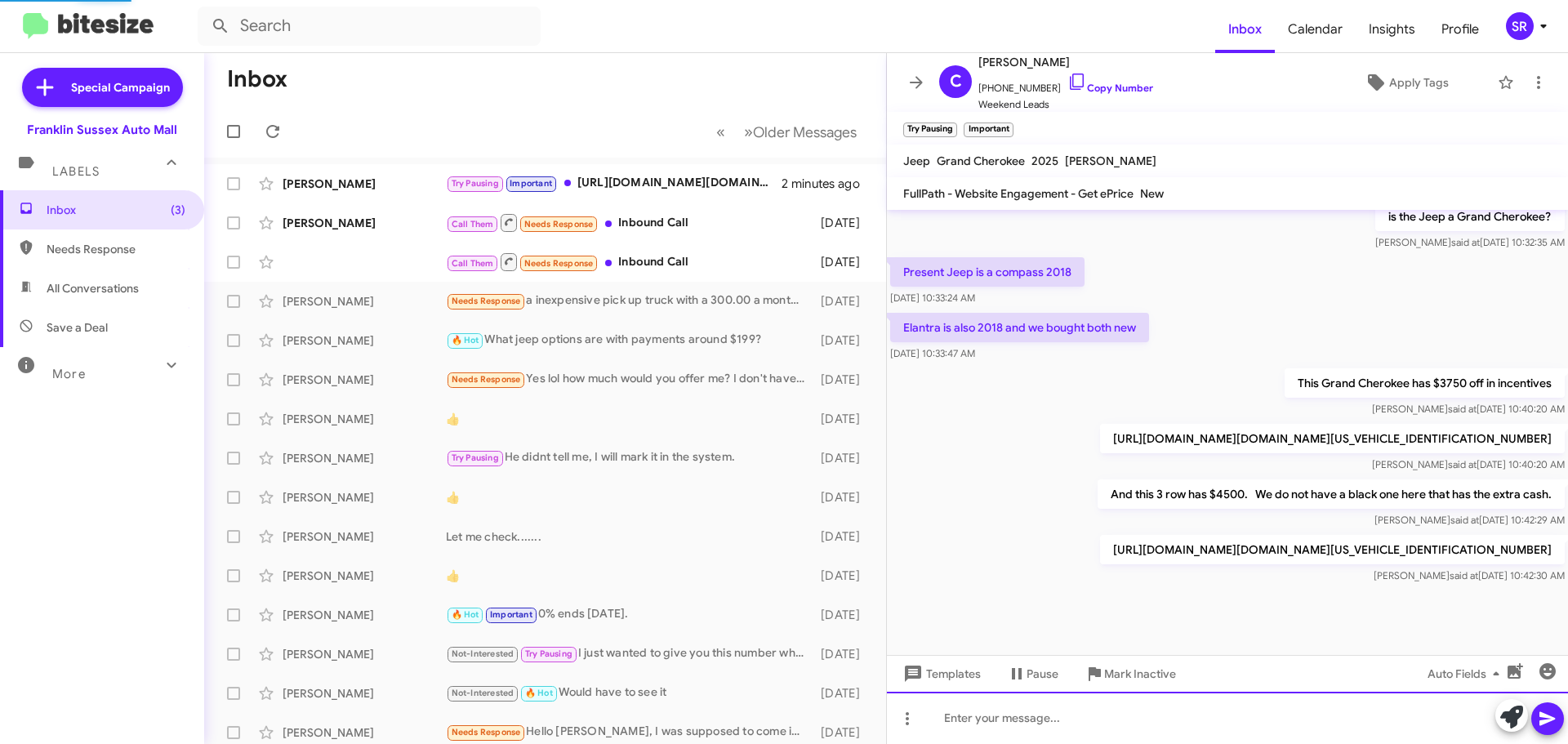
scroll to position [1360, 0]
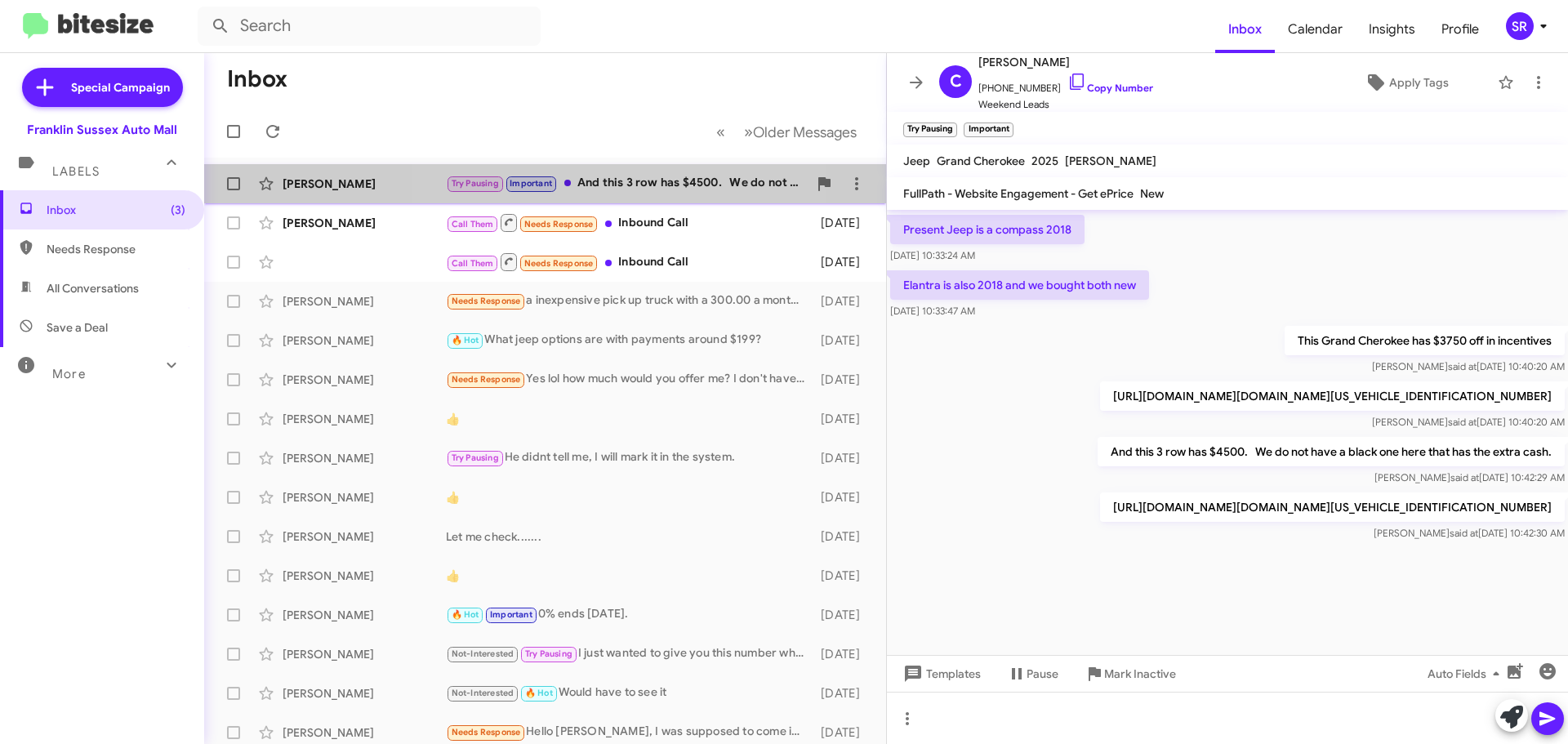
click at [598, 179] on div "Try Pausing Important And this 3 row has $4500. We do not have a black one here…" at bounding box center [626, 183] width 362 height 19
